Goal: Use online tool/utility: Utilize a website feature to perform a specific function

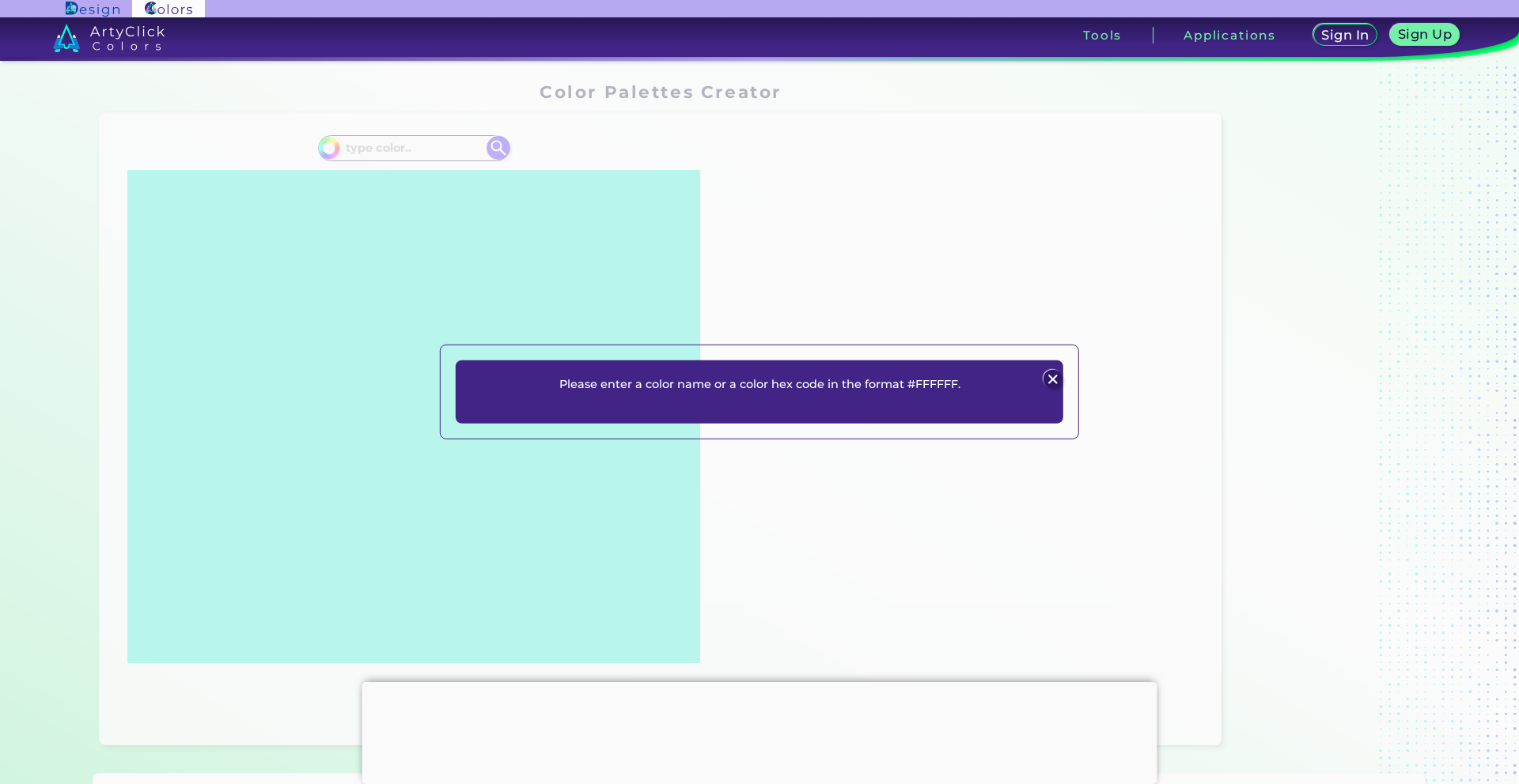
scroll to position [827, 0]
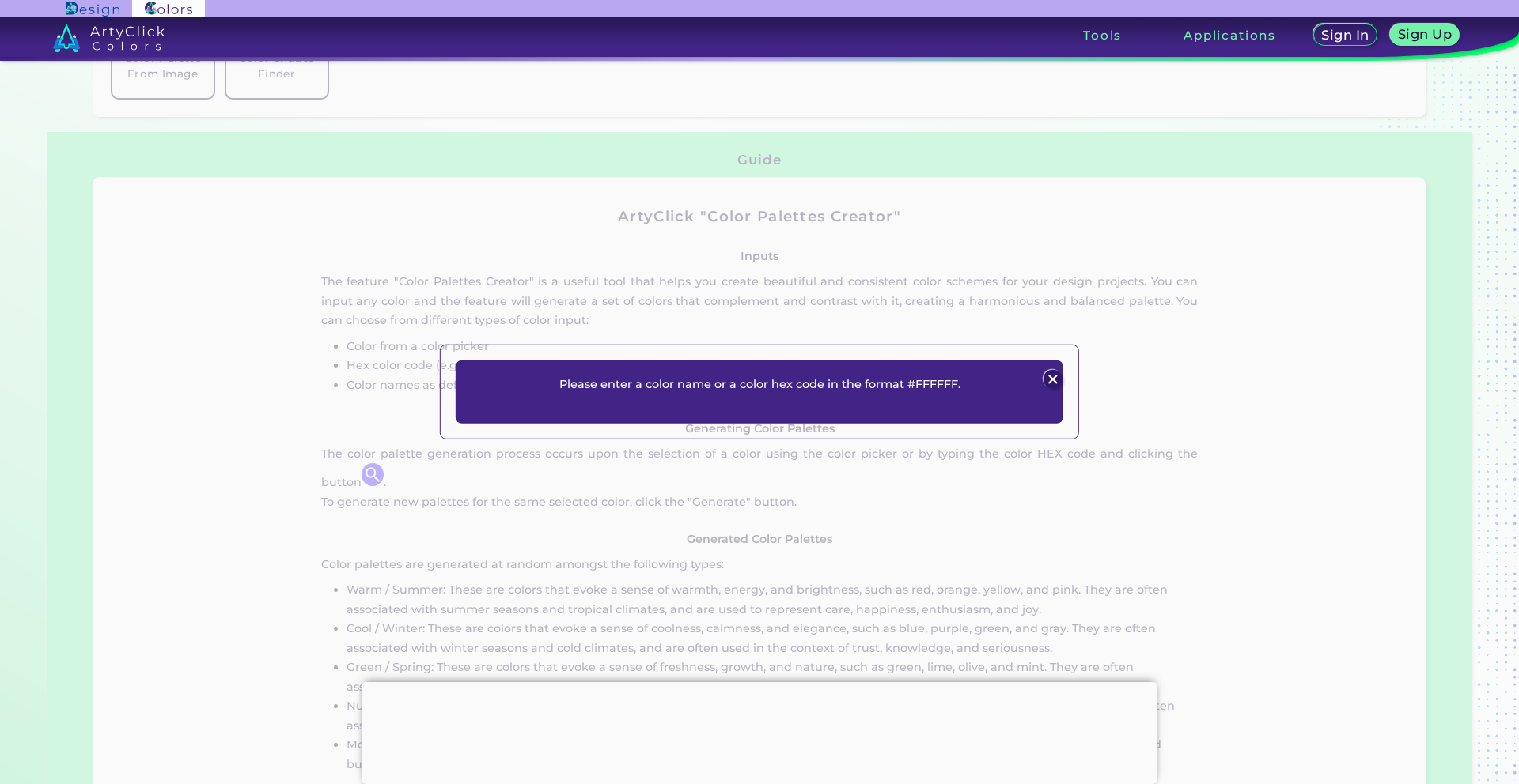
click at [1056, 380] on img at bounding box center [1053, 379] width 19 height 19
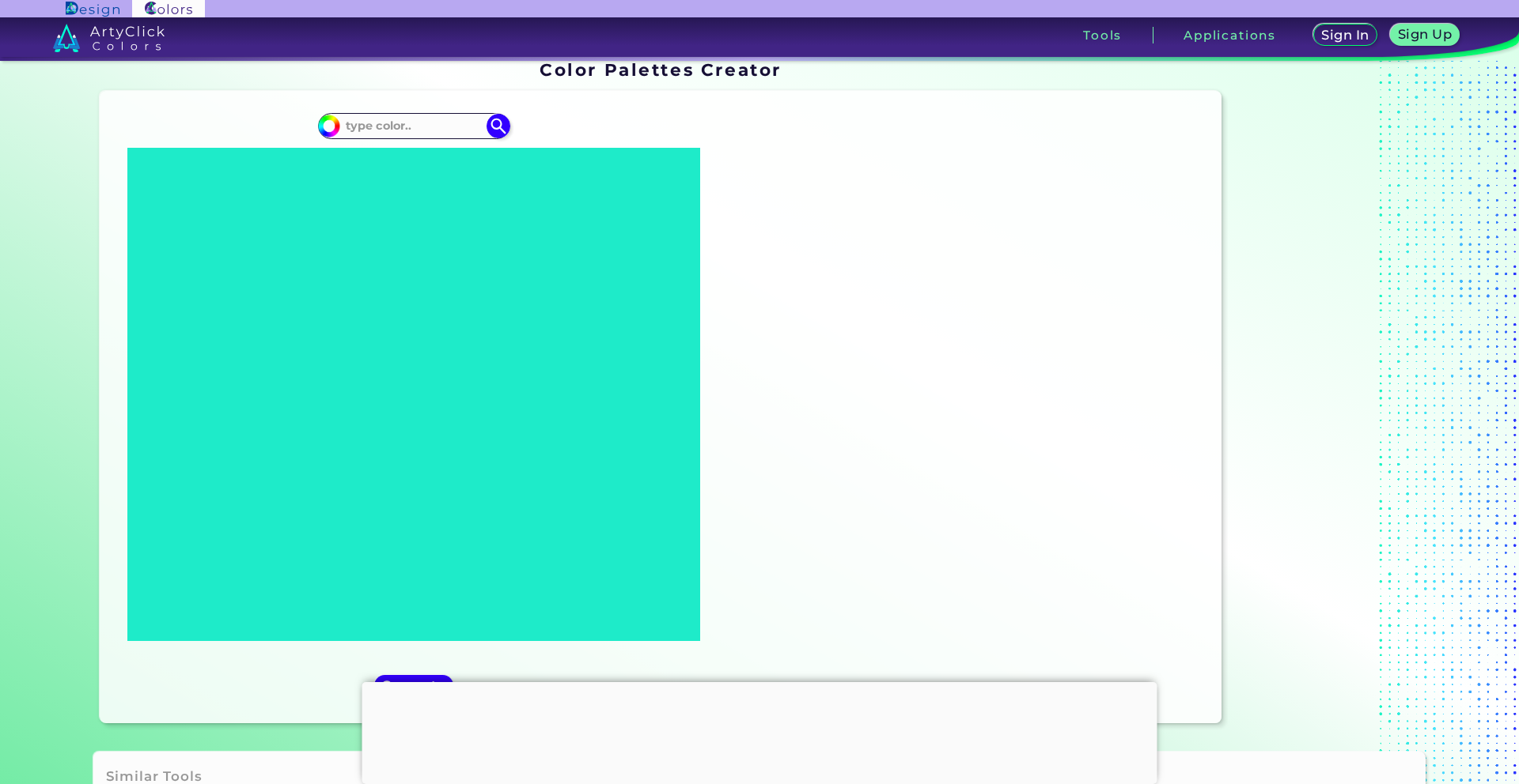
scroll to position [0, 0]
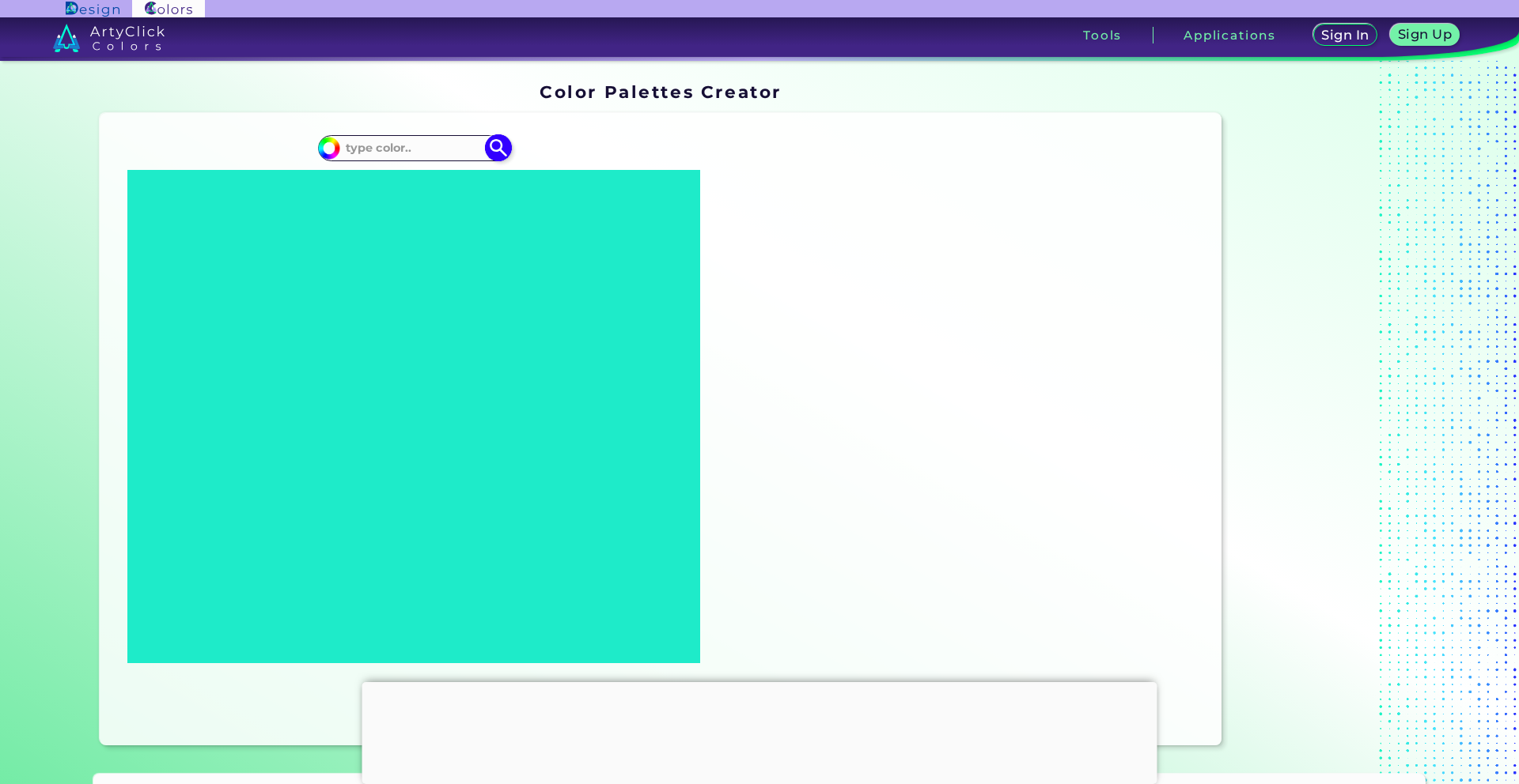
click at [410, 147] on input at bounding box center [413, 149] width 147 height 21
click at [408, 153] on input at bounding box center [413, 149] width 147 height 21
paste input "0a0e12"
type input "#0a0e12"
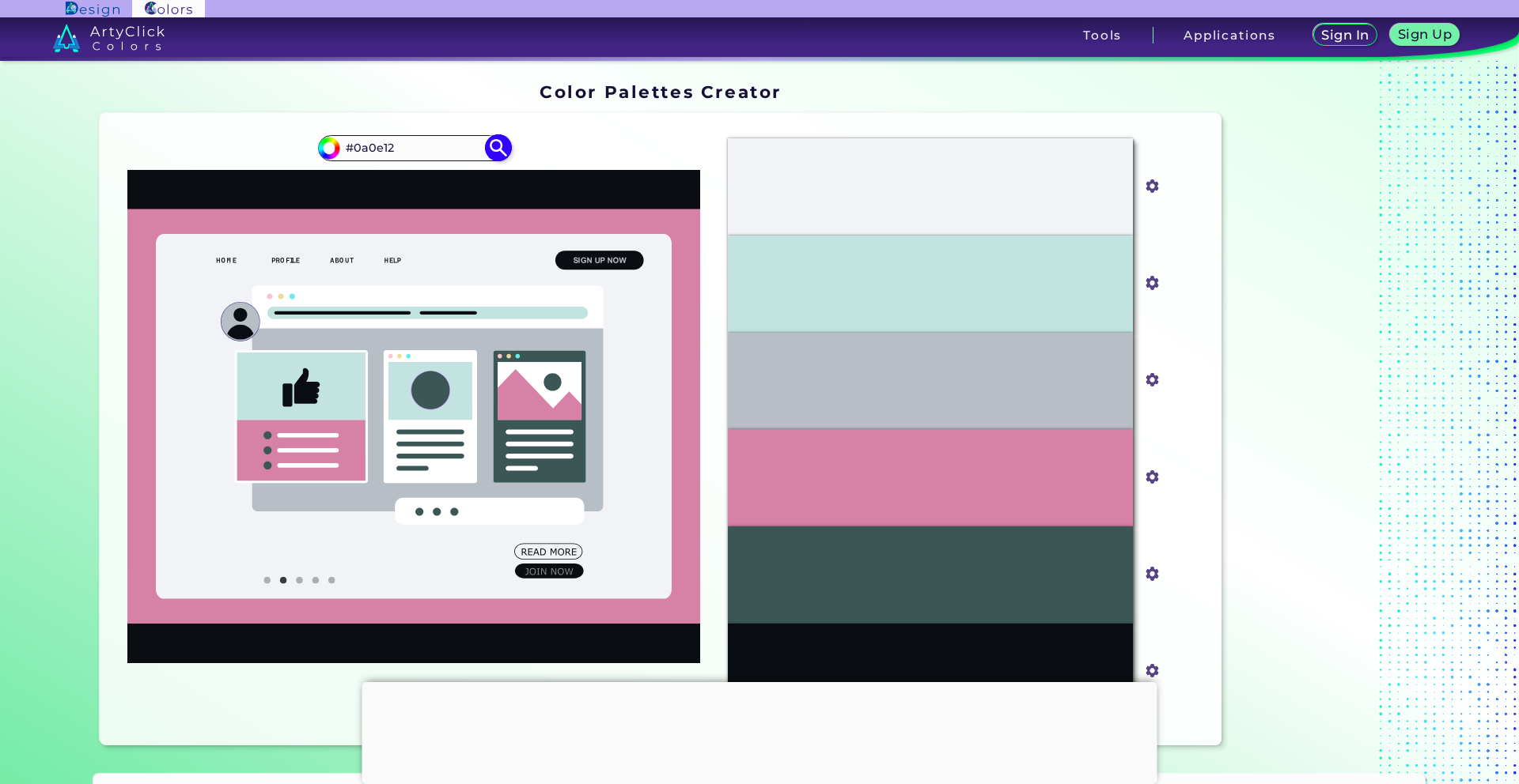
click at [370, 149] on input "#0a0e12" at bounding box center [413, 149] width 147 height 21
click at [498, 150] on img at bounding box center [498, 148] width 27 height 27
